Goal: Understand site structure: Understand site structure

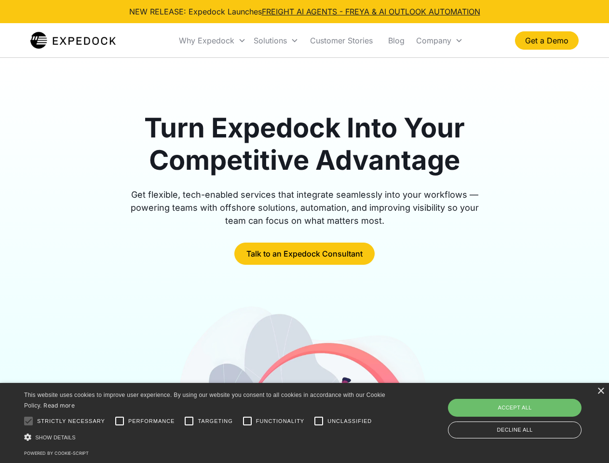
click at [212, 40] on div "Why Expedock" at bounding box center [206, 41] width 55 height 10
click at [276, 40] on div "Solutions" at bounding box center [269, 41] width 33 height 10
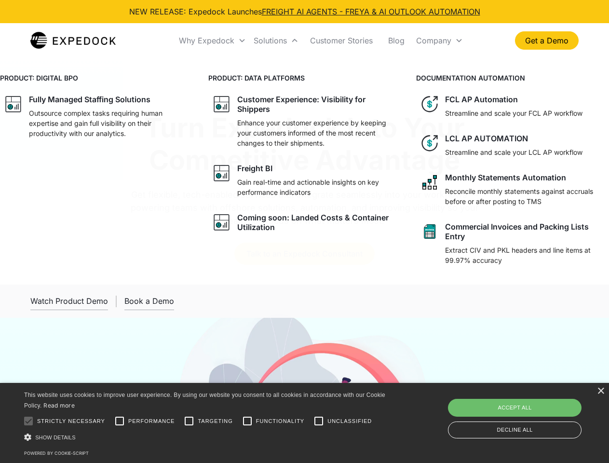
click at [439, 40] on div "Company" at bounding box center [433, 41] width 35 height 10
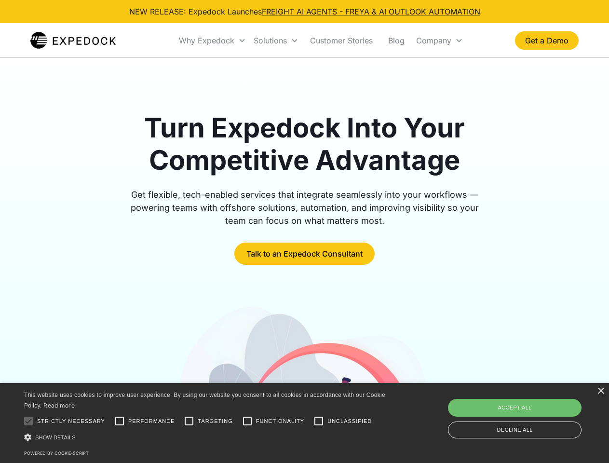
click at [28, 421] on div at bounding box center [28, 420] width 19 height 19
click at [119, 421] on input "Performance" at bounding box center [119, 420] width 19 height 19
checkbox input "true"
click at [189, 421] on input "Targeting" at bounding box center [188, 420] width 19 height 19
checkbox input "true"
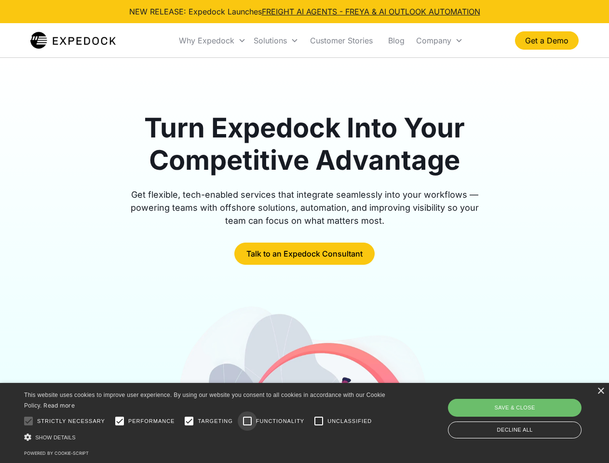
click at [247, 421] on input "Functionality" at bounding box center [247, 420] width 19 height 19
checkbox input "true"
click at [318, 421] on input "Unclassified" at bounding box center [318, 420] width 19 height 19
checkbox input "true"
click at [206, 437] on div "Show details Hide details" at bounding box center [206, 437] width 364 height 10
